Goal: Check status: Check status

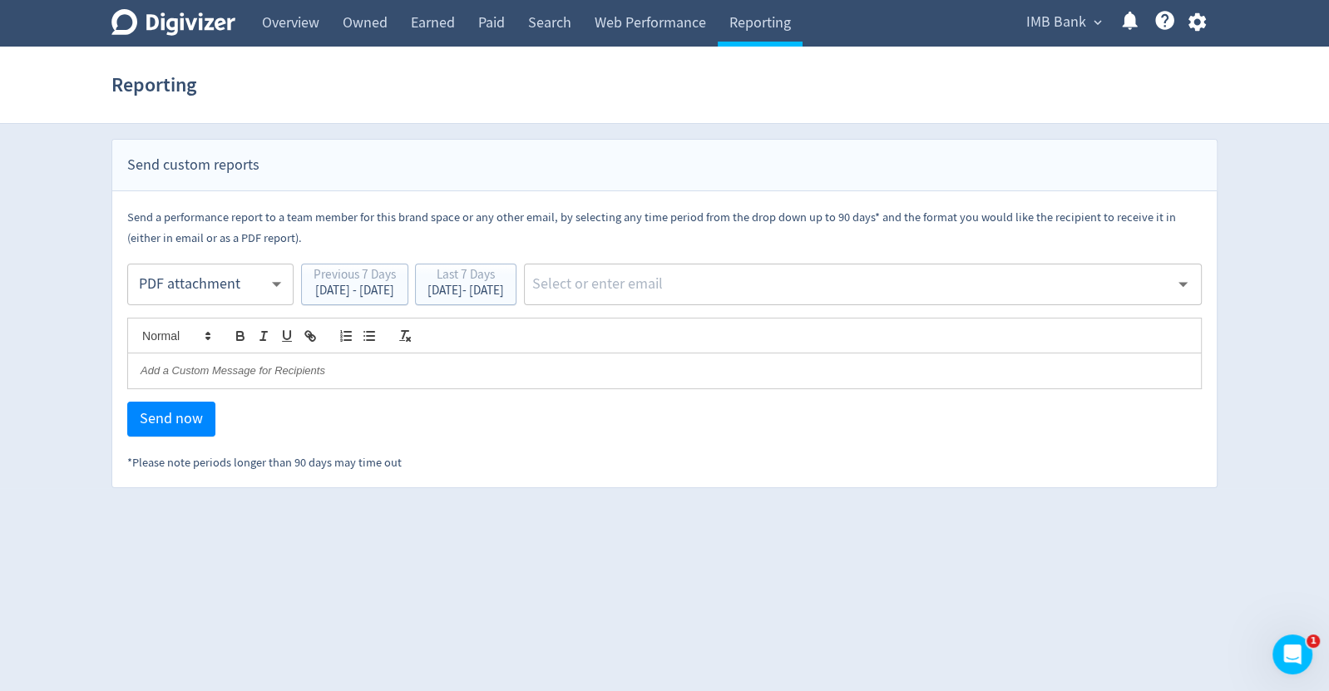
click at [1042, 31] on span "IMB Bank" at bounding box center [1057, 22] width 60 height 27
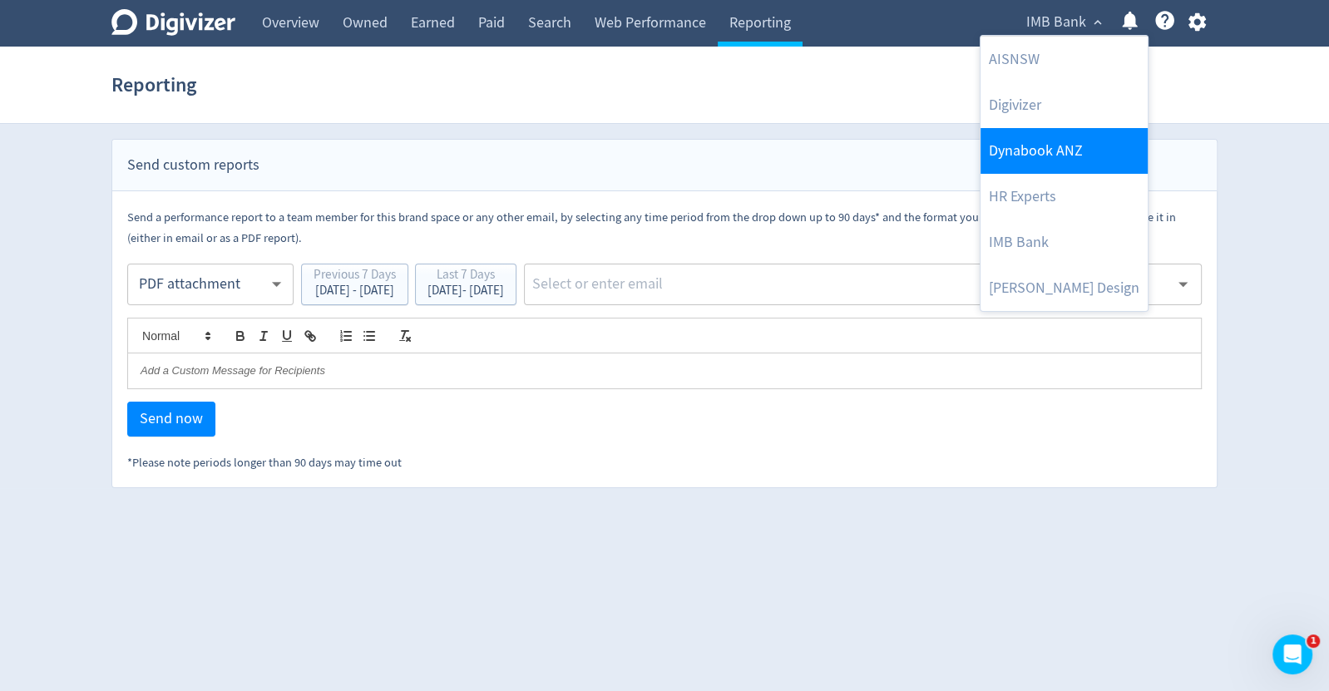
click at [1019, 146] on link "Dynabook ANZ" at bounding box center [1064, 151] width 167 height 46
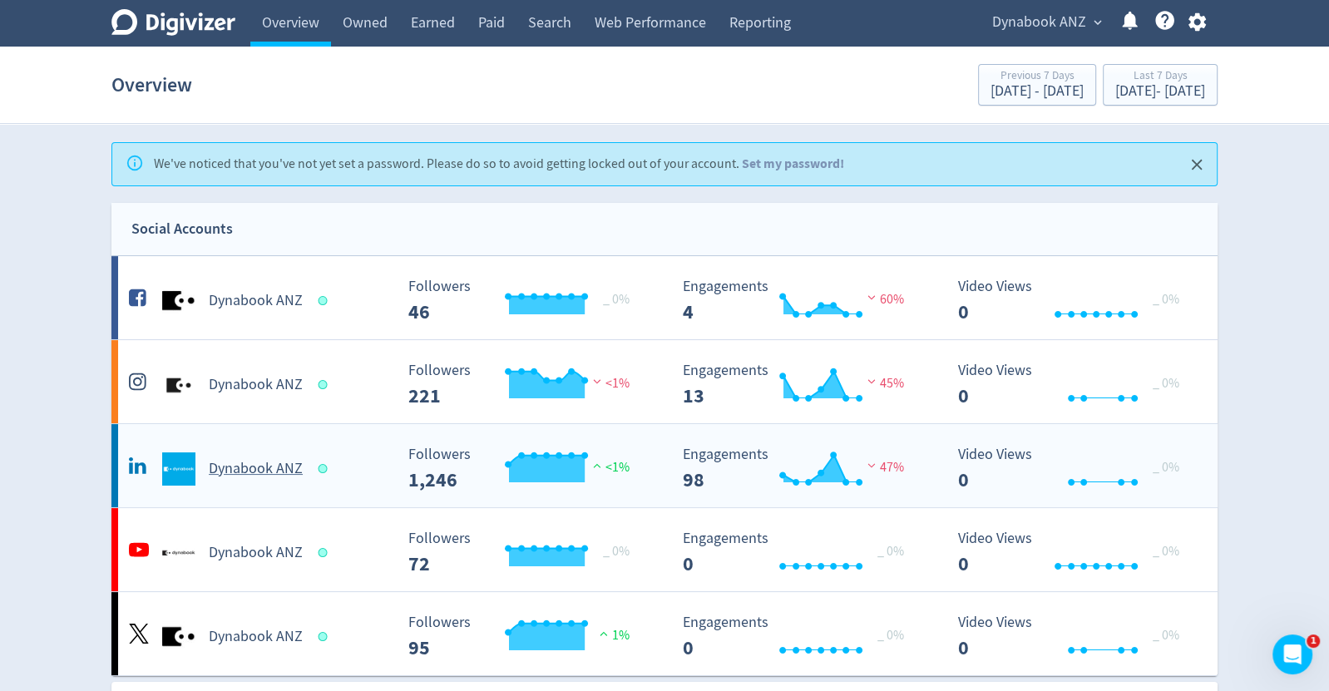
click at [241, 467] on h5 "Dynabook ANZ" at bounding box center [256, 469] width 94 height 20
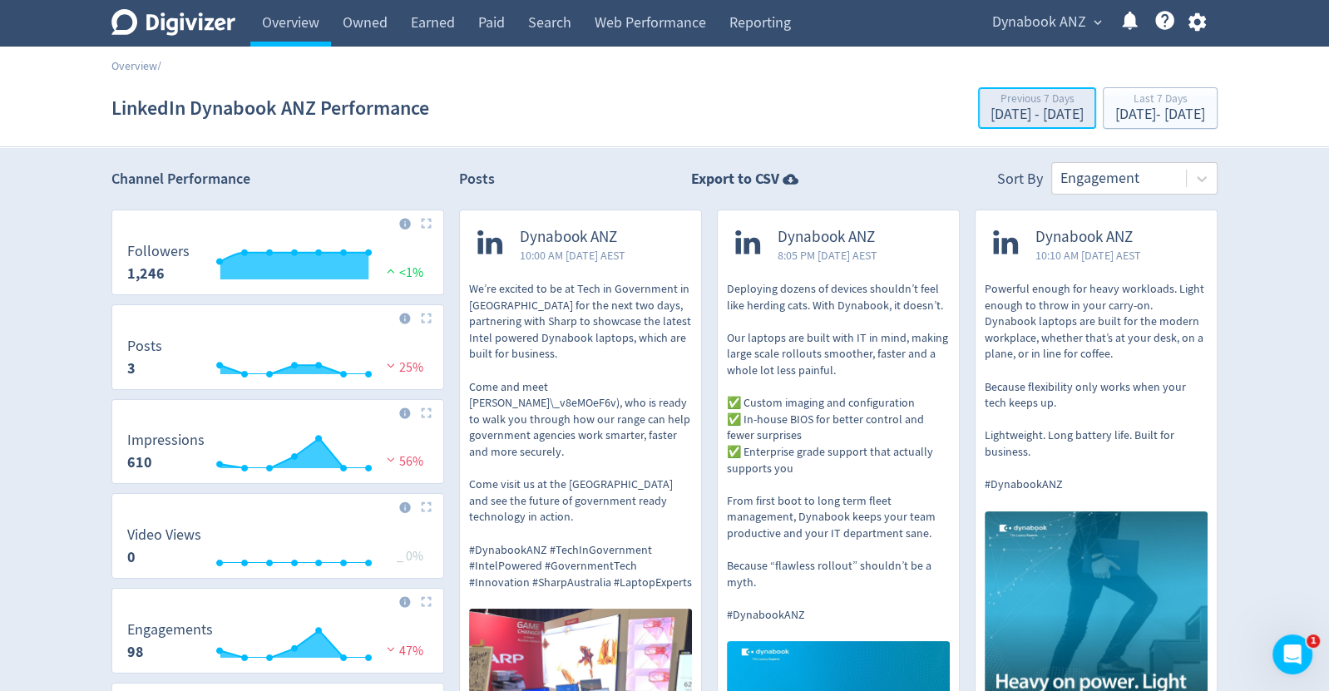
click at [991, 100] on div "Previous 7 Days" at bounding box center [1037, 100] width 93 height 14
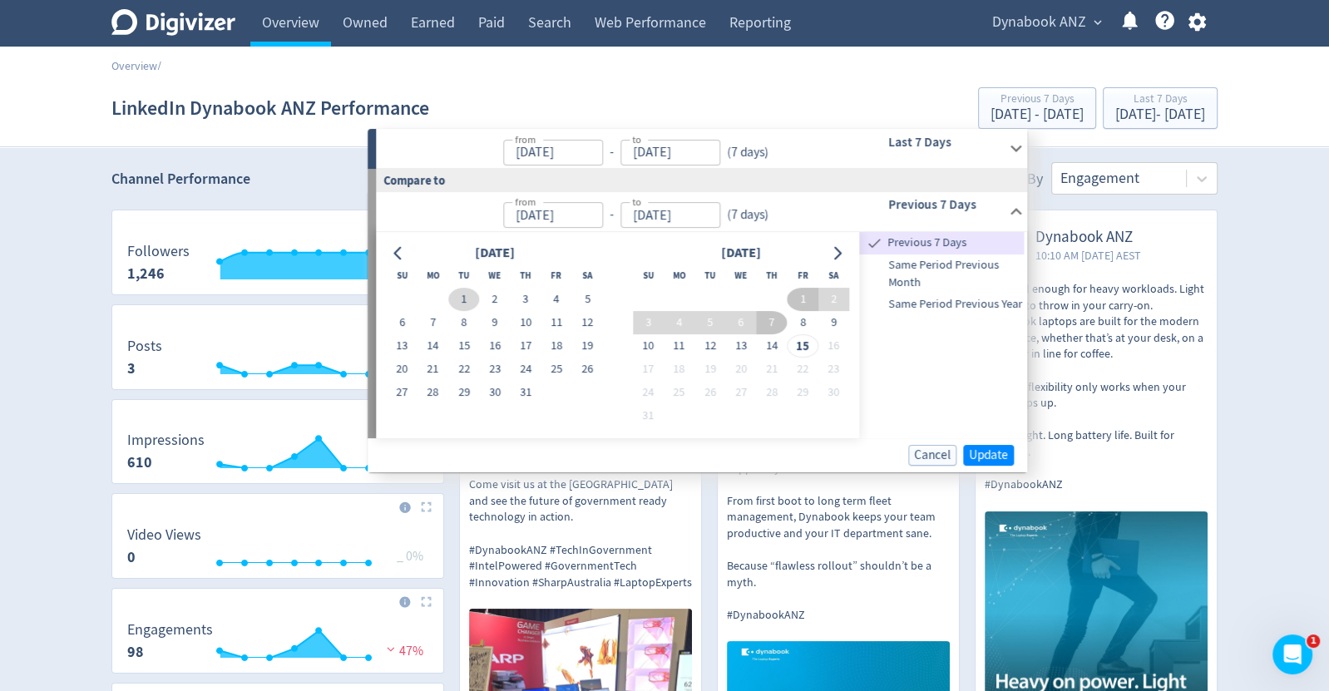
click at [463, 301] on button "1" at bounding box center [463, 299] width 31 height 23
type input "[DATE]"
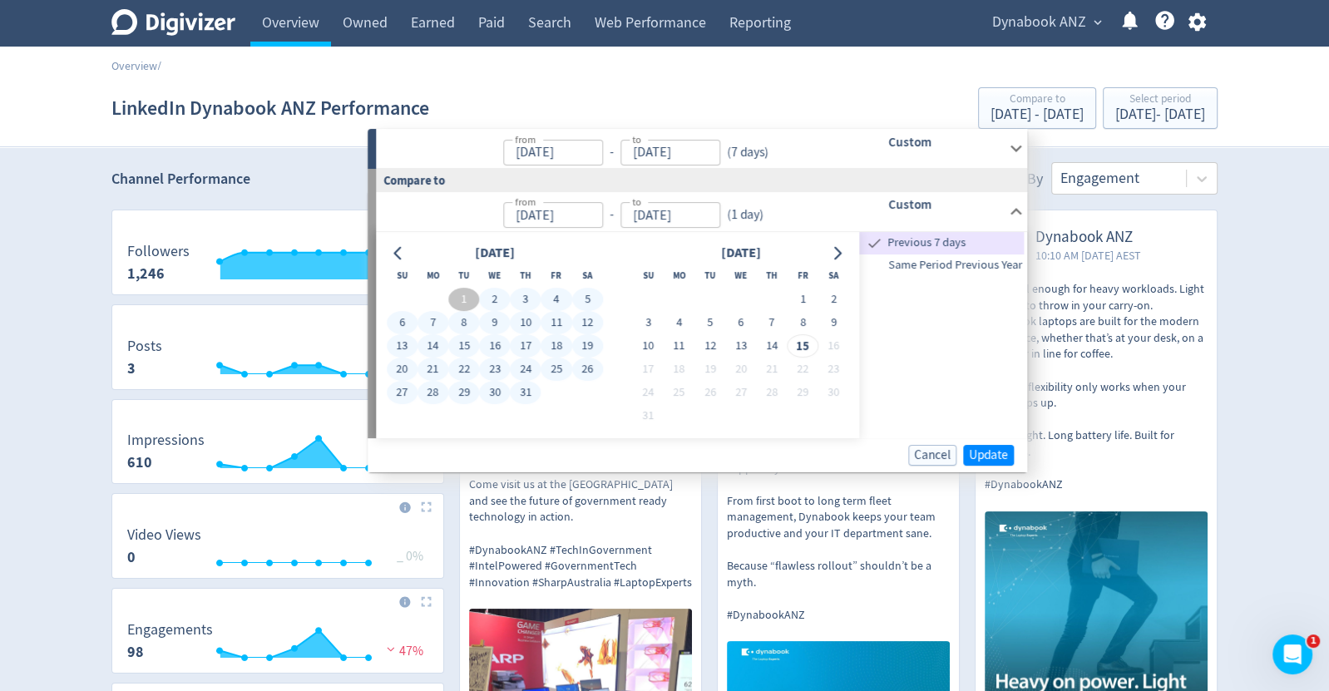
click at [517, 389] on button "31" at bounding box center [525, 392] width 31 height 23
type input "[DATE]"
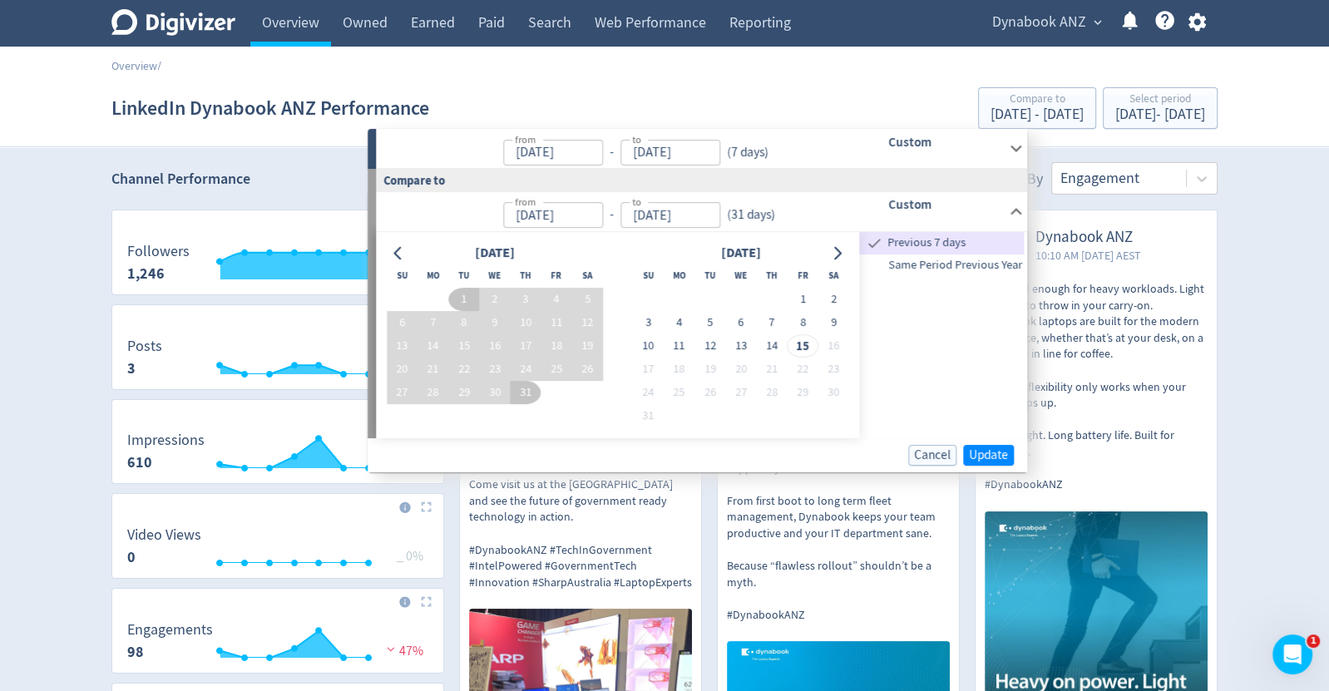
click at [948, 150] on h6 "Custom" at bounding box center [945, 142] width 114 height 20
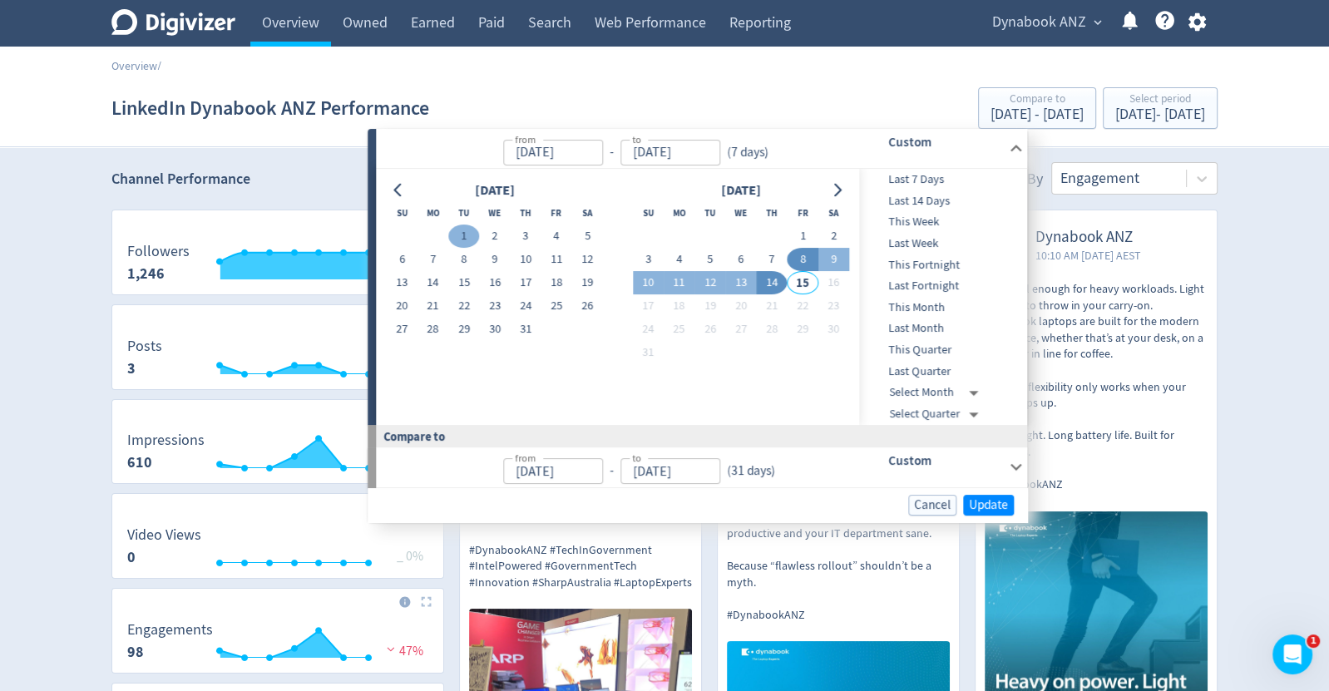
click at [467, 232] on button "1" at bounding box center [463, 236] width 31 height 23
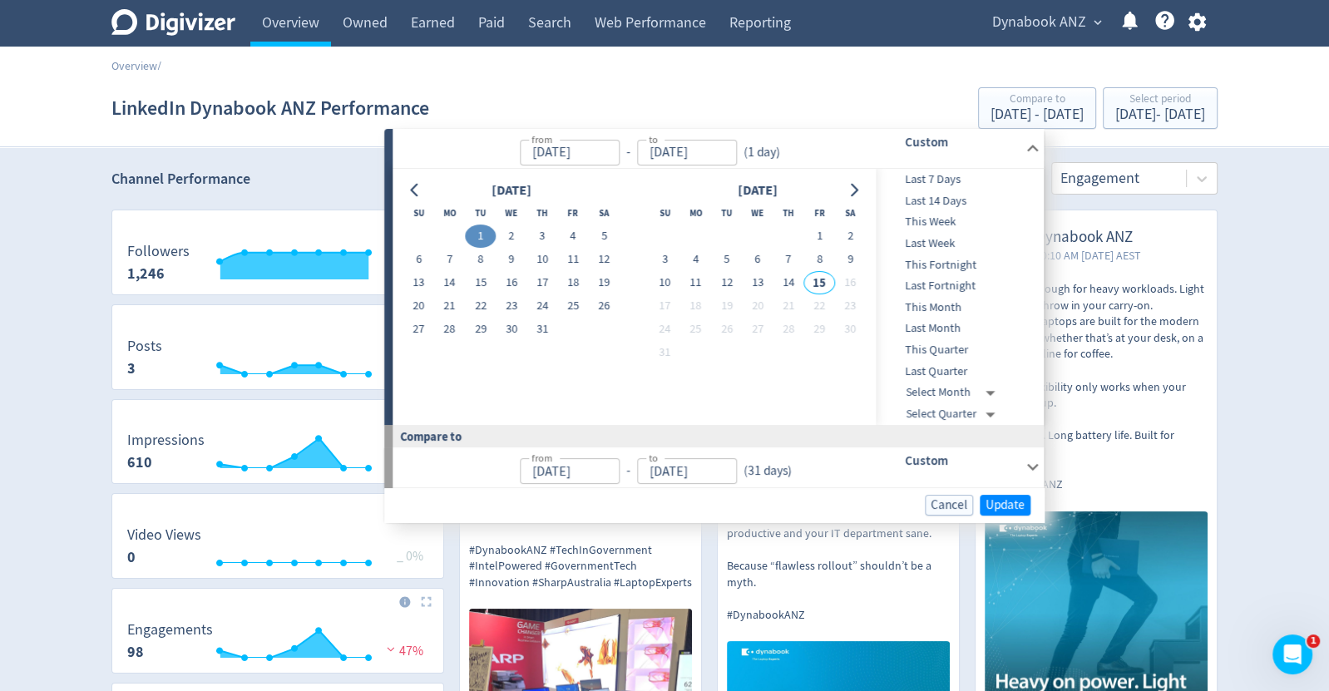
type input "[DATE]"
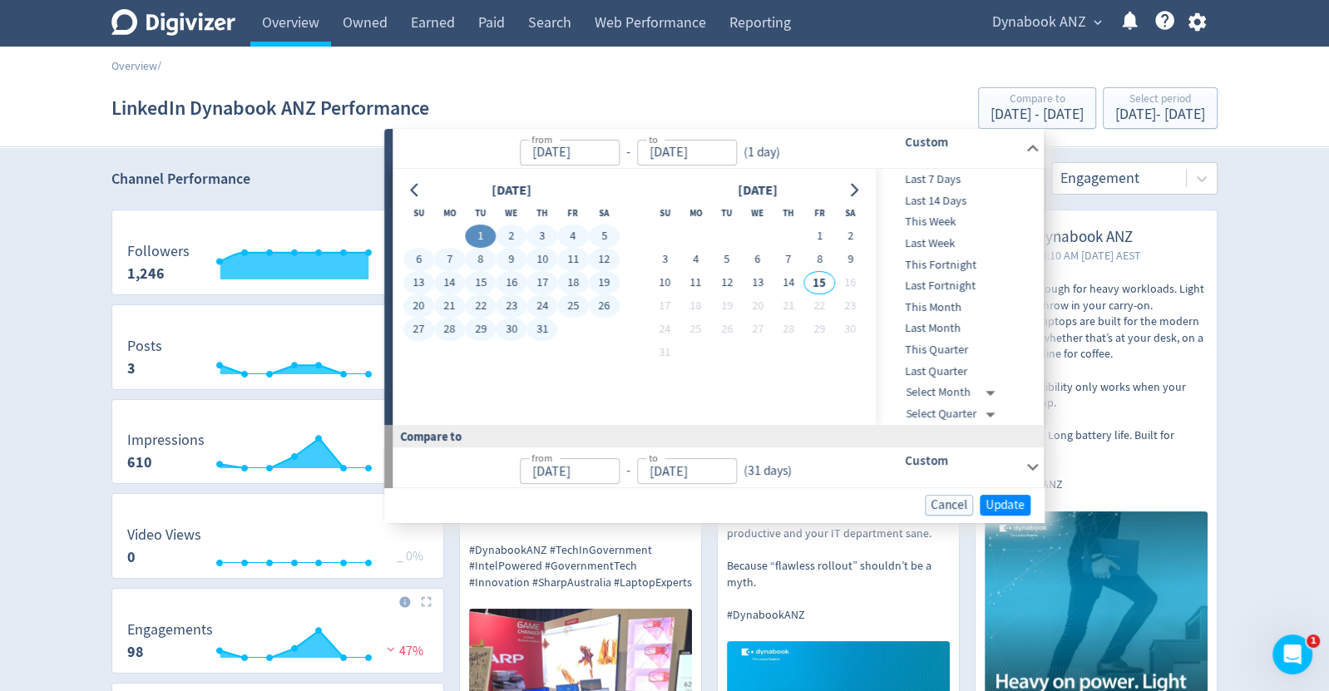
click at [537, 326] on button "31" at bounding box center [542, 329] width 31 height 23
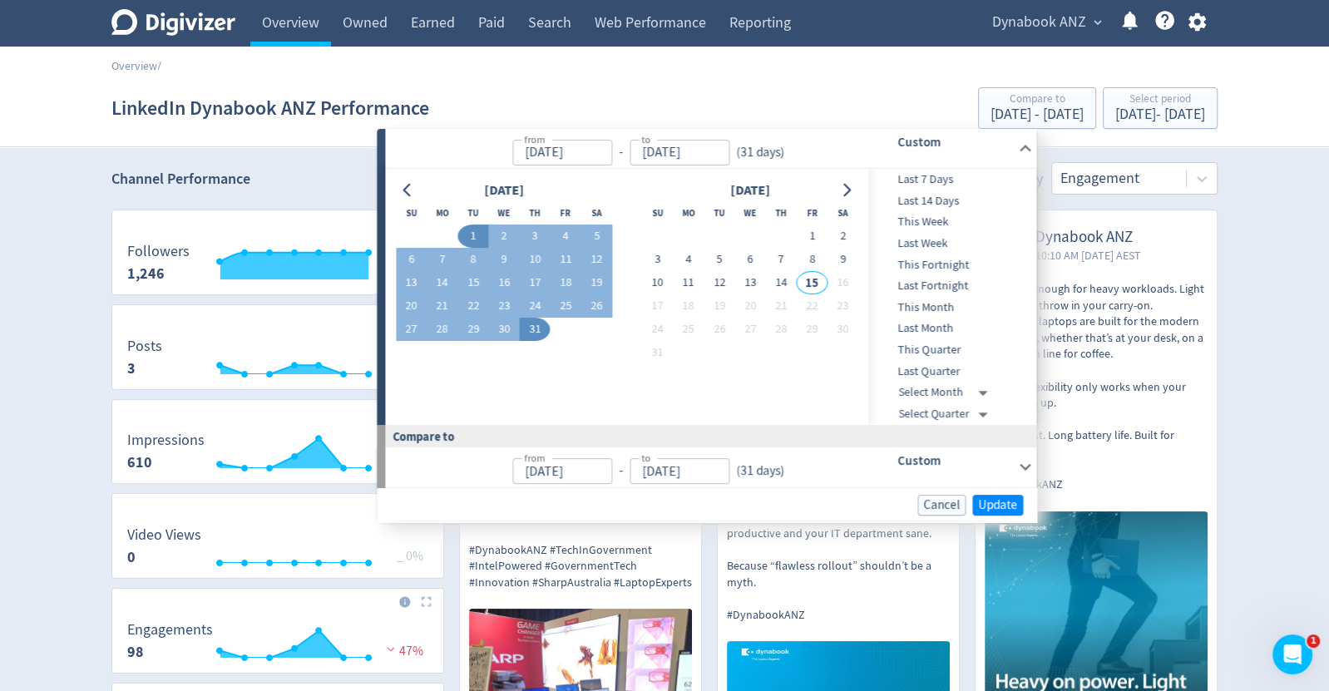
type input "[DATE]"
click at [993, 502] on span "Update" at bounding box center [997, 505] width 39 height 12
